Goal: Transaction & Acquisition: Subscribe to service/newsletter

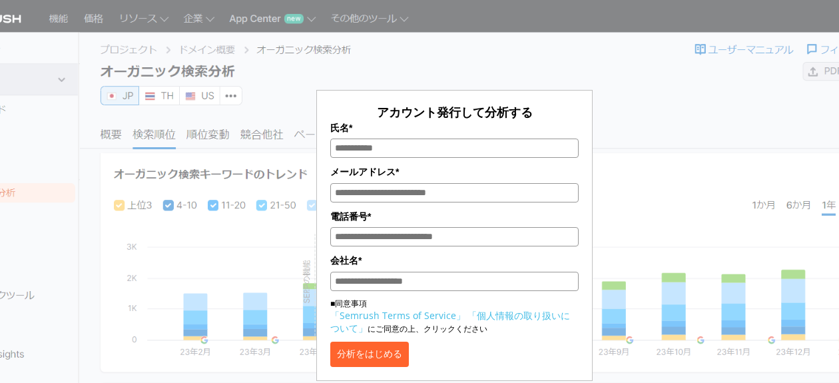
click at [395, 150] on input "氏名*" at bounding box center [454, 147] width 248 height 19
click at [401, 61] on div "アカウント発行して分析する 氏名* メールアドレス* 電話番号* 会社名* ■同意事項 「Semrush Terms of Service」 「個人情報の取り…" at bounding box center [454, 199] width 642 height 364
click at [684, 146] on div "アカウント発行して分析する 氏名* メールアドレス* 電話番号* 会社名* ■同意事項 「Semrush Terms of Service」 「個人情報の取り…" at bounding box center [454, 199] width 642 height 364
click at [240, 48] on div "アカウント発行して分析する 氏名* メールアドレス* 電話番号* 会社名* ■同意事項 「Semrush Terms of Service」 「個人情報の取り…" at bounding box center [454, 199] width 642 height 364
click at [104, 57] on section "アカウント発行して分析する 氏名* メールアドレス* 電話番号* 会社名* ■同意事項 「Semrush Terms of Service」 「個人情報の取り…" at bounding box center [419, 335] width 839 height 670
